Goal: Information Seeking & Learning: Find specific fact

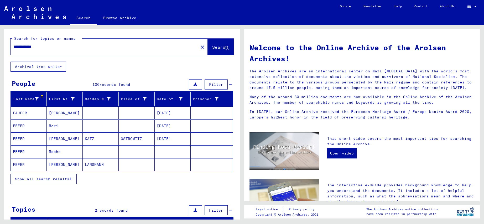
click at [55, 180] on span "Show all search results" at bounding box center [42, 178] width 54 height 5
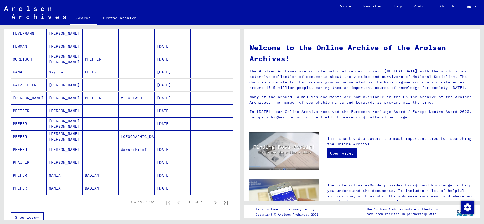
scroll to position [241, 0]
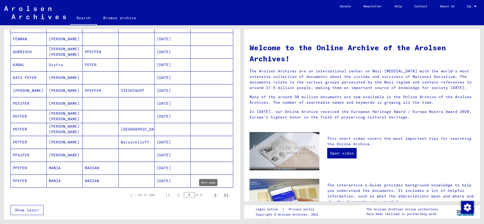
click at [214, 195] on icon "Next page" at bounding box center [215, 195] width 2 height 4
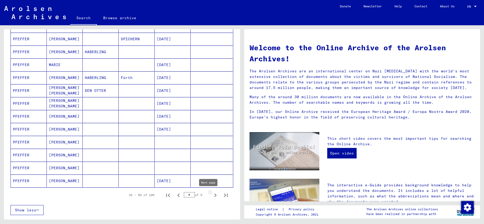
click at [212, 194] on icon "Next page" at bounding box center [215, 194] width 7 height 7
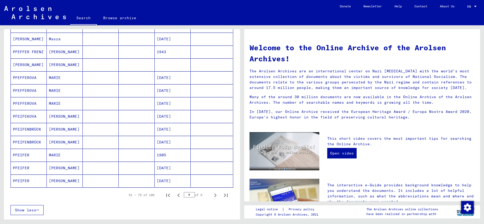
click at [33, 40] on mat-cell "[PERSON_NAME]" at bounding box center [29, 39] width 36 height 13
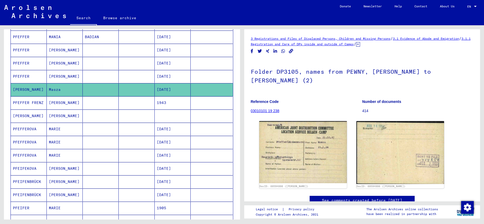
scroll to position [188, 0]
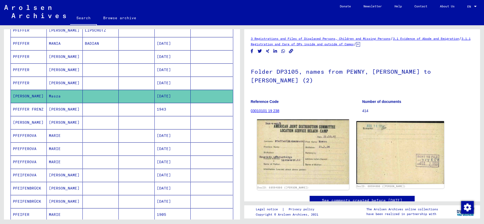
click at [315, 137] on img at bounding box center [303, 151] width 92 height 65
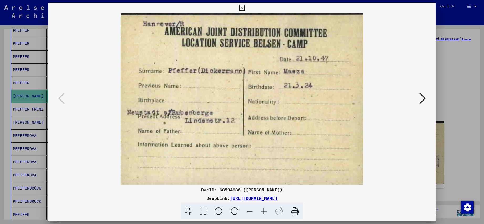
click at [423, 98] on icon at bounding box center [423, 98] width 6 height 13
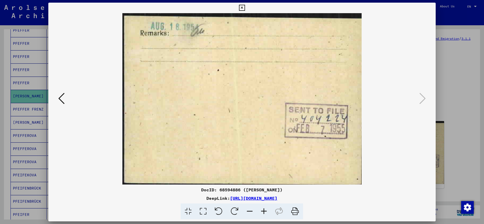
click at [61, 94] on icon at bounding box center [61, 98] width 6 height 13
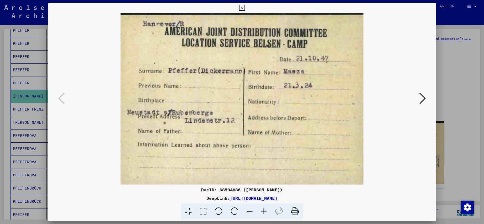
drag, startPoint x: 402, startPoint y: 26, endPoint x: 432, endPoint y: 7, distance: 35.8
click at [432, 7] on div "DocID: 68594886 ([PERSON_NAME]) DeepLink: [URL][DOMAIN_NAME]" at bounding box center [241, 111] width 387 height 217
click at [245, 7] on icon at bounding box center [242, 8] width 6 height 6
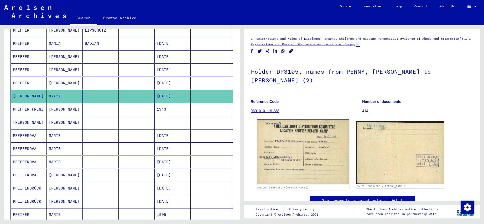
click at [304, 127] on img at bounding box center [303, 151] width 92 height 65
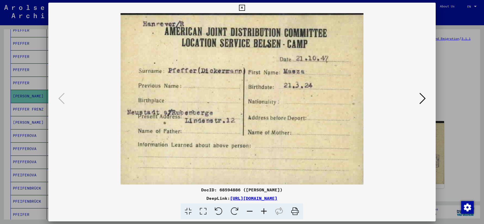
click at [420, 93] on icon at bounding box center [423, 98] width 6 height 13
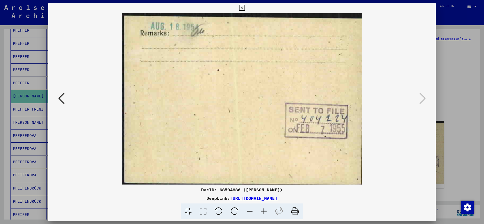
click at [245, 9] on icon at bounding box center [242, 8] width 6 height 6
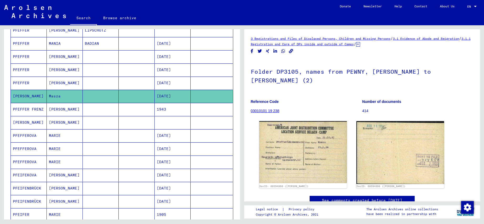
scroll to position [346, 0]
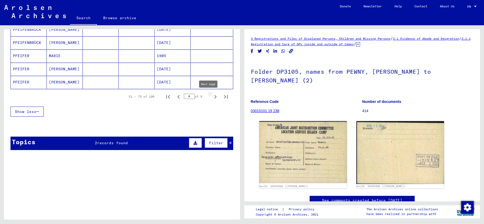
click at [212, 99] on icon "Next page" at bounding box center [215, 96] width 7 height 7
type input "*"
click at [240, 57] on div "**********" at bounding box center [121, 122] width 242 height 194
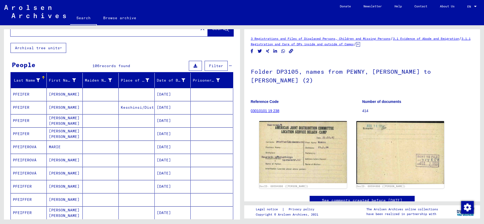
scroll to position [0, 0]
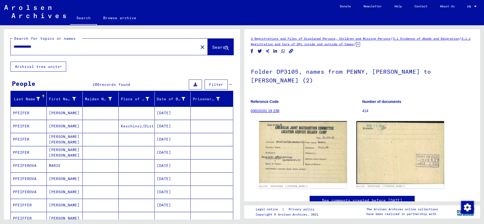
click at [33, 48] on input "**********" at bounding box center [105, 47] width 182 height 6
type input "**********"
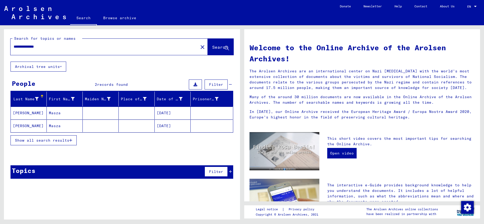
click at [25, 109] on mat-cell "[PERSON_NAME]" at bounding box center [29, 112] width 36 height 13
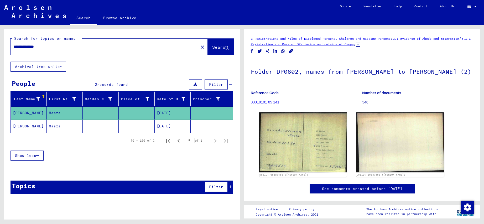
click at [34, 126] on mat-cell "[PERSON_NAME]" at bounding box center [29, 126] width 36 height 13
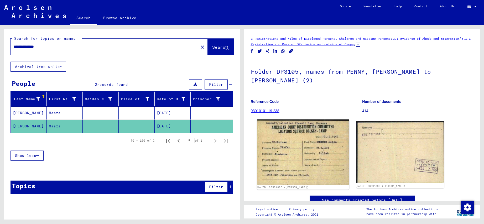
click at [289, 155] on img at bounding box center [303, 152] width 92 height 66
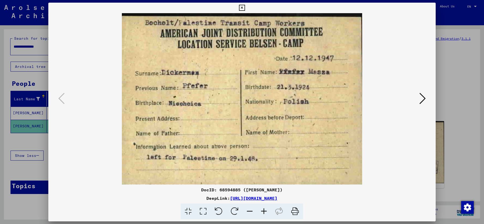
click at [245, 8] on icon at bounding box center [242, 8] width 6 height 6
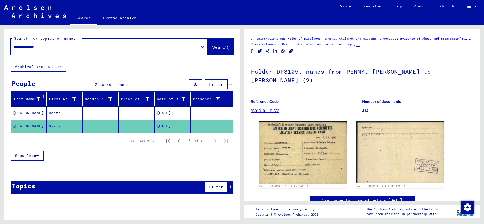
click at [30, 113] on mat-cell "[PERSON_NAME]" at bounding box center [29, 112] width 36 height 13
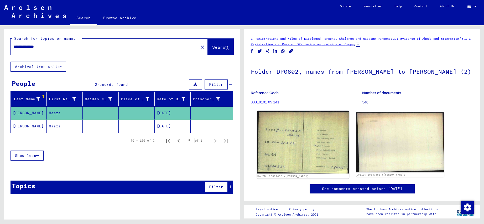
click at [287, 150] on img at bounding box center [303, 142] width 92 height 63
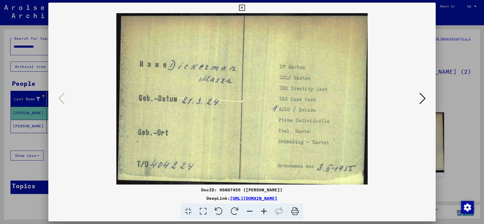
click at [421, 104] on icon at bounding box center [423, 98] width 6 height 13
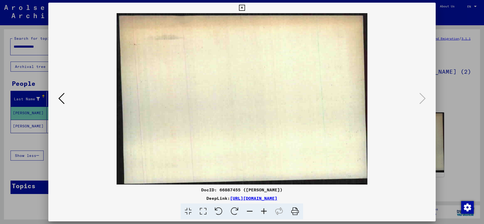
click at [245, 10] on icon at bounding box center [242, 8] width 6 height 6
